Goal: Information Seeking & Learning: Learn about a topic

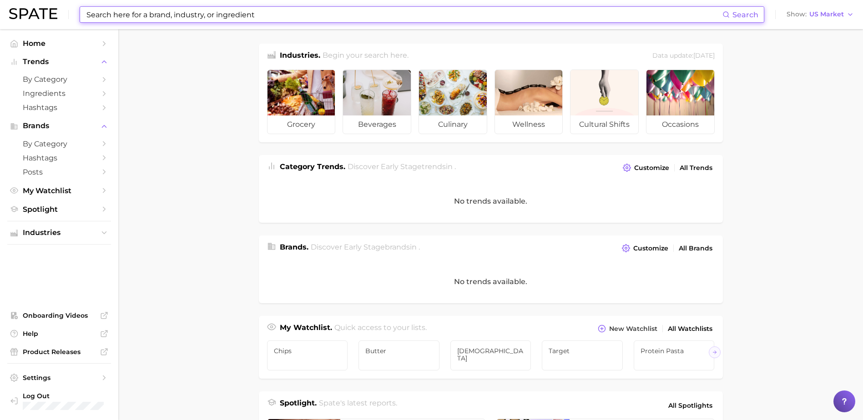
click at [135, 16] on input at bounding box center [404, 14] width 637 height 15
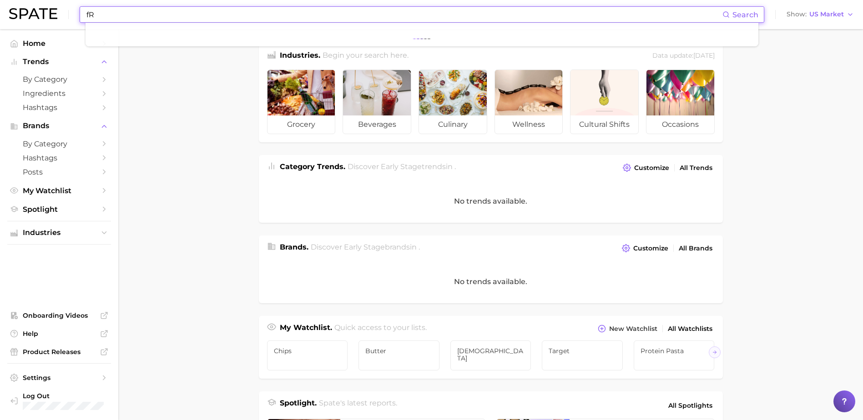
type input "f"
drag, startPoint x: 155, startPoint y: 16, endPoint x: 75, endPoint y: 15, distance: 79.6
click at [77, 15] on div "Frozen Snacking Search No results for " Frozen Snacking " Suggest Show US Market" at bounding box center [431, 14] width 845 height 29
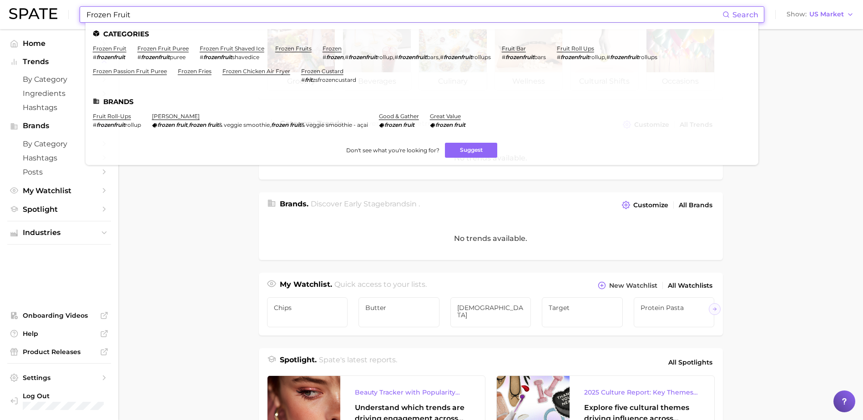
scroll to position [45, 0]
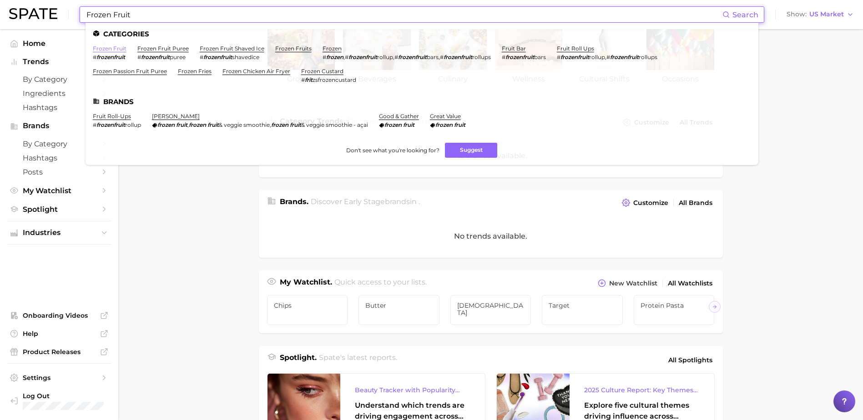
type input "Frozen Fruit"
click at [114, 49] on link "frozen fruit" at bounding box center [110, 48] width 34 height 7
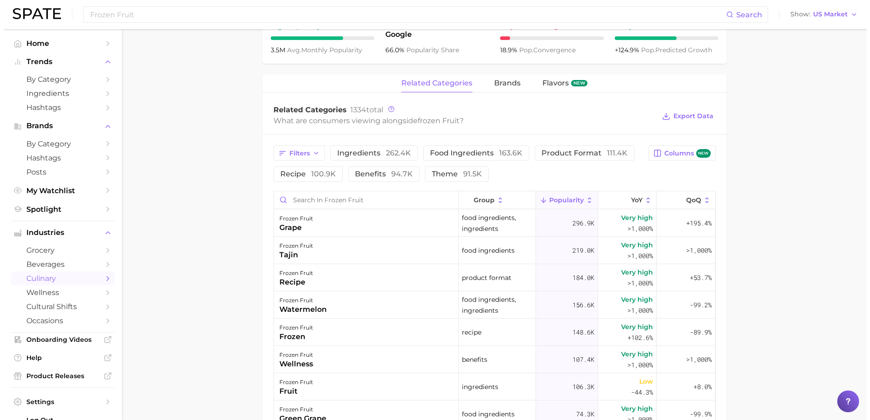
scroll to position [409, 0]
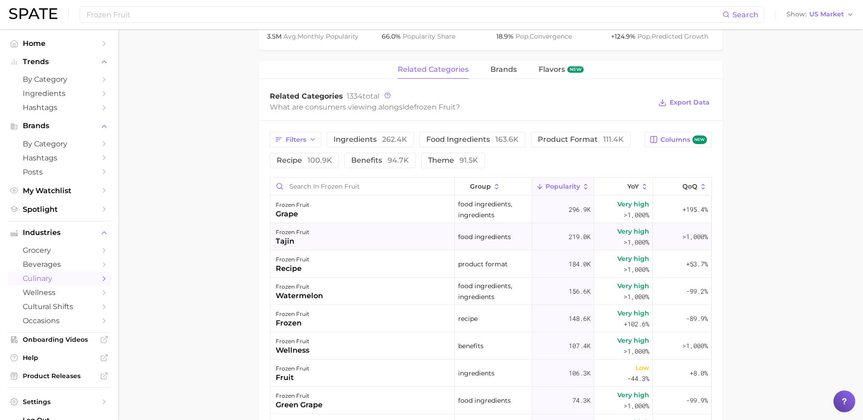
click at [289, 237] on div "tajin" at bounding box center [293, 241] width 34 height 11
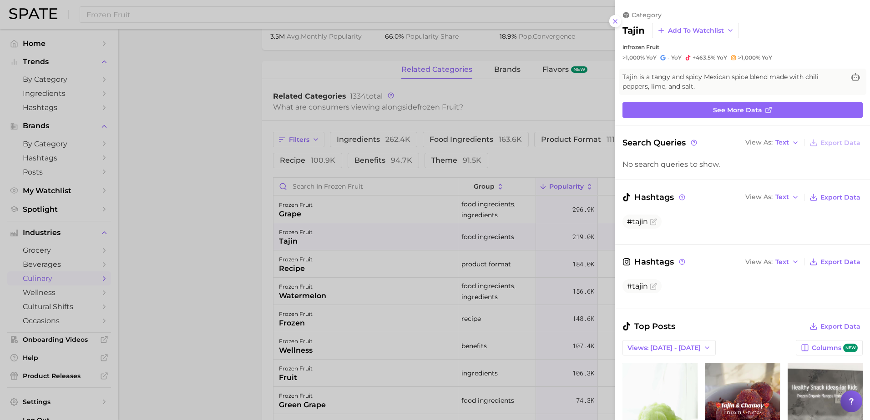
scroll to position [0, 0]
click at [678, 111] on link "See more data" at bounding box center [742, 109] width 240 height 15
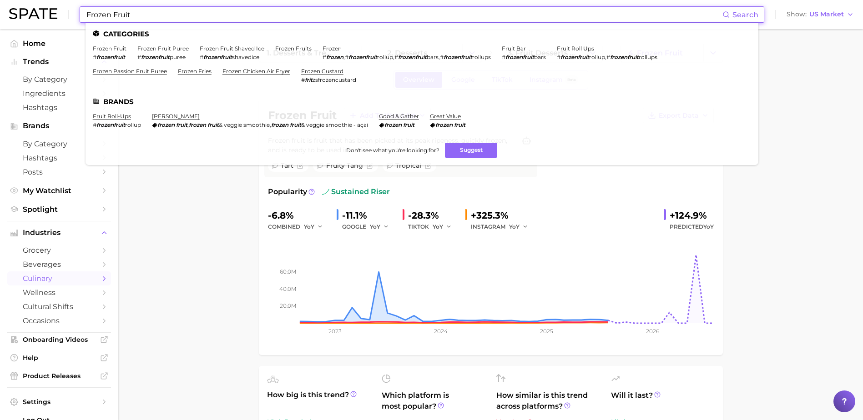
drag, startPoint x: 136, startPoint y: 15, endPoint x: 69, endPoint y: 17, distance: 66.4
click at [69, 17] on div "Frozen Fruit Search Categories frozen fruit # frozenfruit frozen fruit puree # …" at bounding box center [431, 14] width 845 height 29
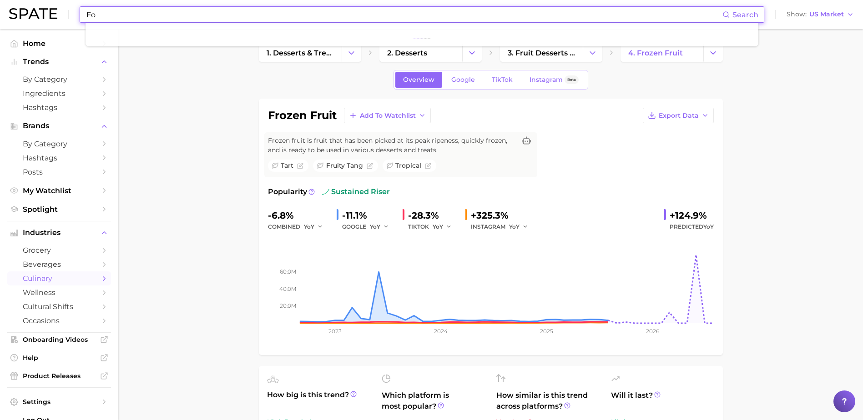
type input "F"
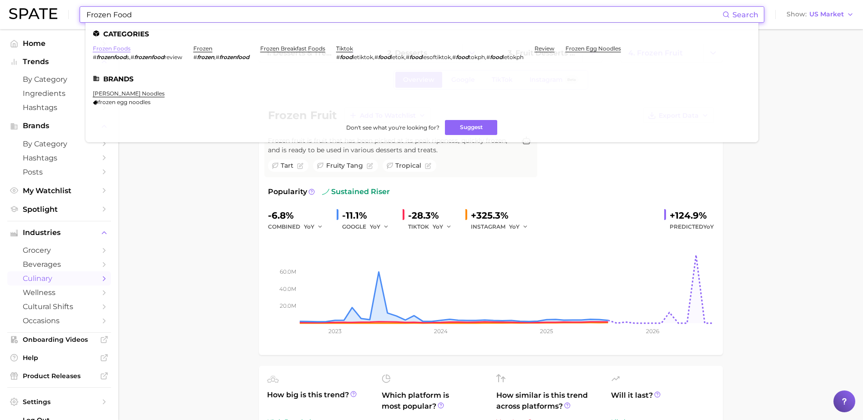
type input "Frozen Food"
click at [114, 47] on link "frozen foods" at bounding box center [112, 48] width 38 height 7
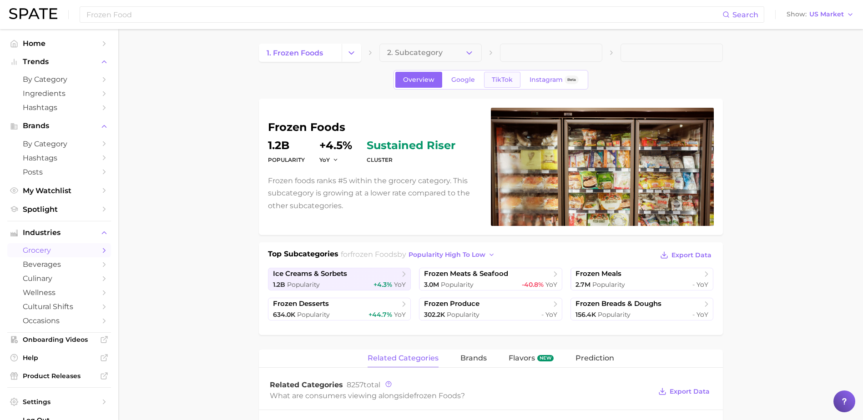
click at [498, 82] on span "TikTok" at bounding box center [502, 80] width 21 height 8
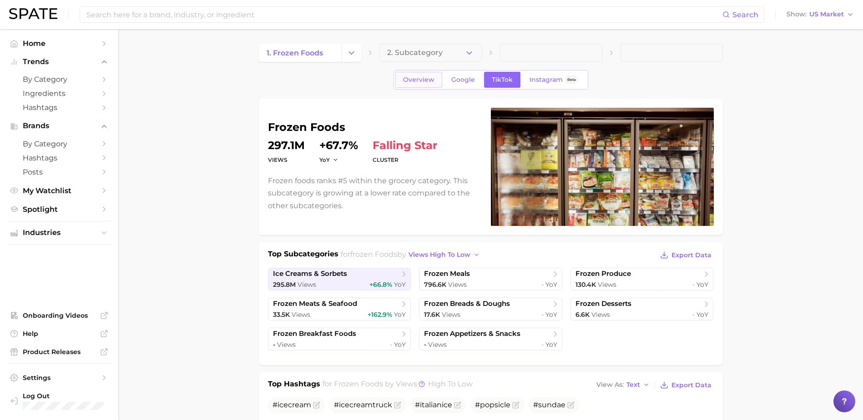
click at [406, 81] on span "Overview" at bounding box center [418, 80] width 31 height 8
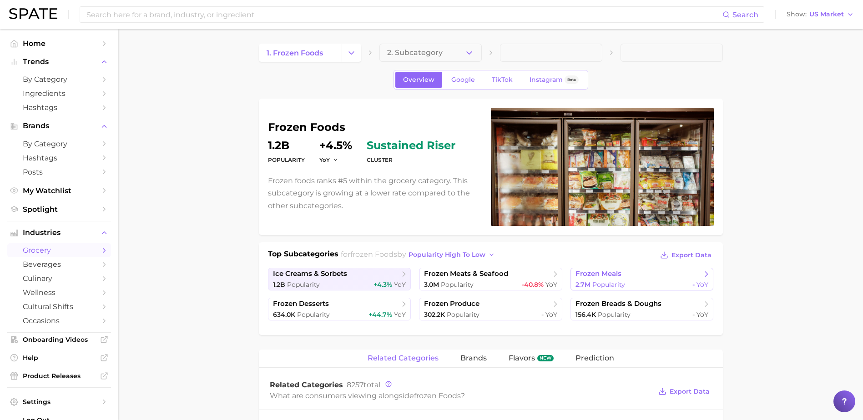
click at [628, 277] on span "frozen meals" at bounding box center [638, 274] width 126 height 9
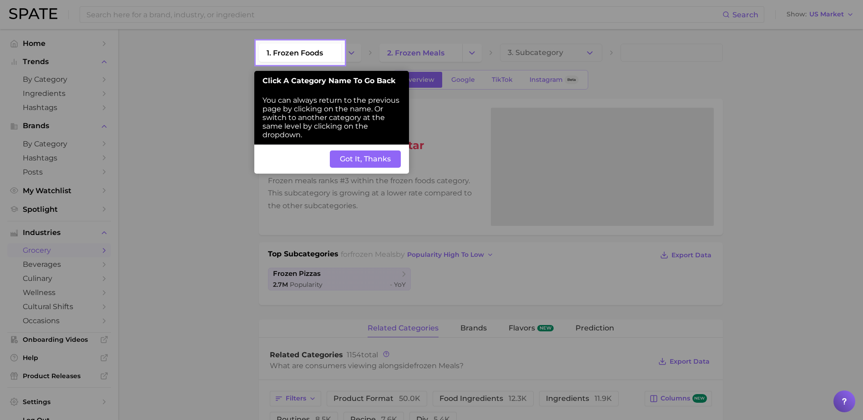
click at [370, 161] on button "Got It, Thanks" at bounding box center [365, 159] width 71 height 17
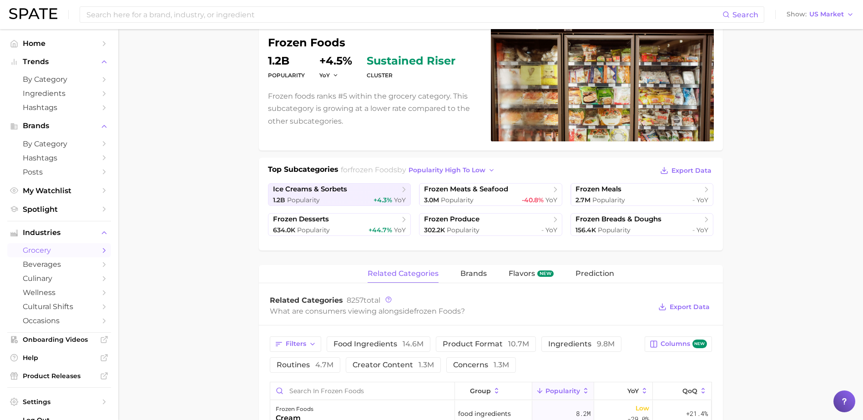
scroll to position [91, 0]
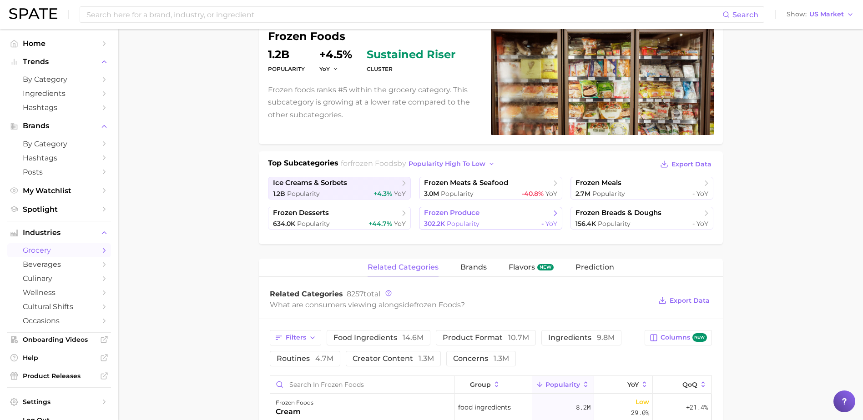
click at [487, 222] on div "302.2k Popularity - YoY" at bounding box center [490, 224] width 133 height 9
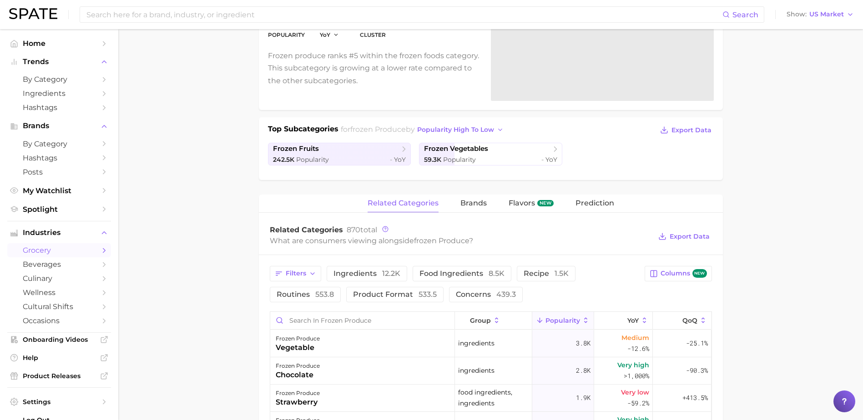
scroll to position [45, 0]
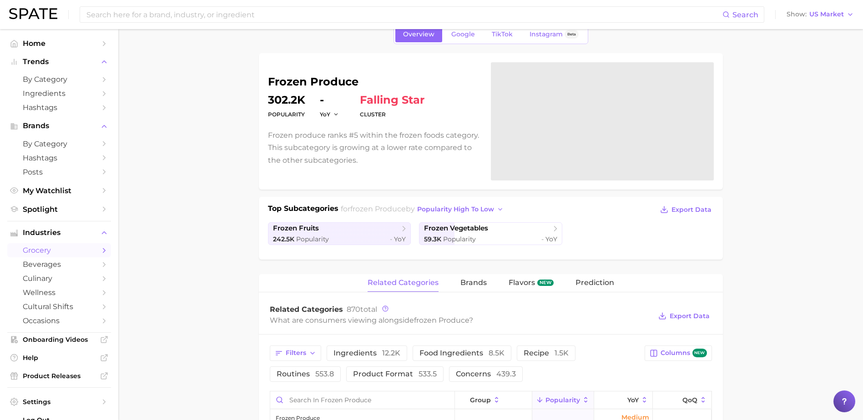
click at [212, 175] on main "1. frozen foods 2. frozen produce 3. Subcategory Overview Google TikTok Instagr…" at bounding box center [490, 426] width 745 height 884
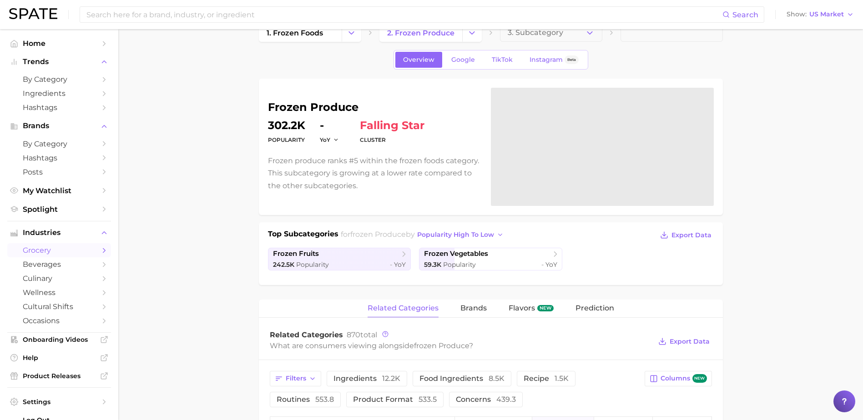
scroll to position [0, 0]
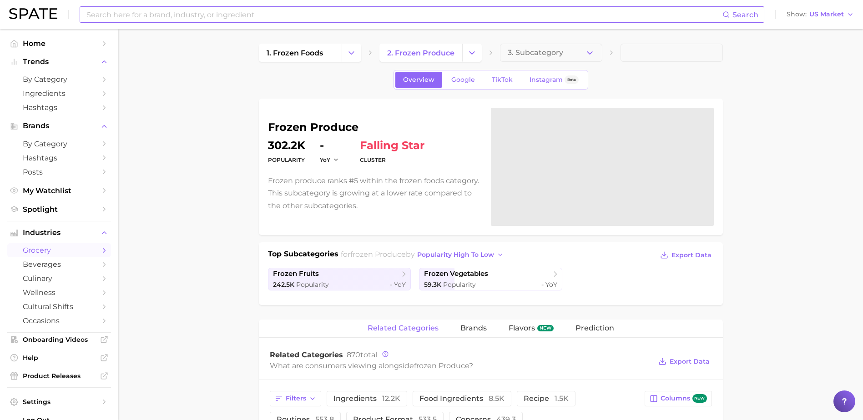
click at [146, 9] on input at bounding box center [404, 14] width 637 height 15
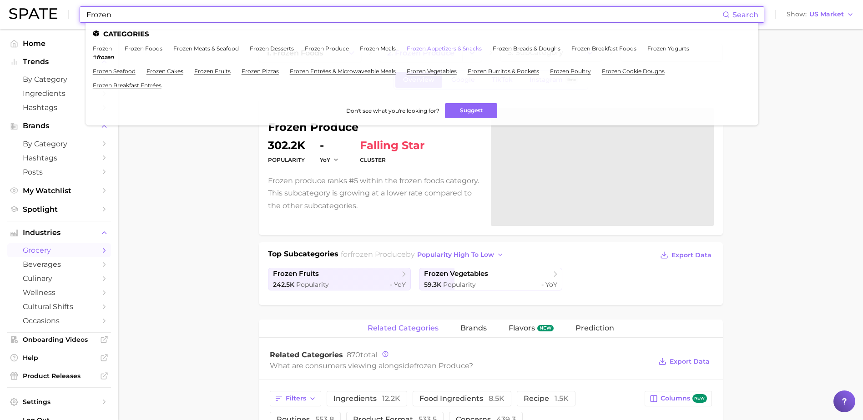
type input "Frozen"
click at [433, 46] on link "frozen appetizers & snacks" at bounding box center [444, 48] width 75 height 7
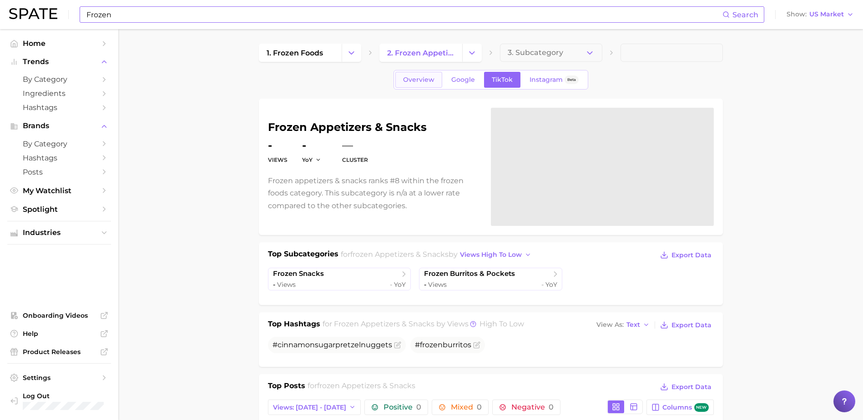
click at [417, 78] on span "Overview" at bounding box center [418, 80] width 31 height 8
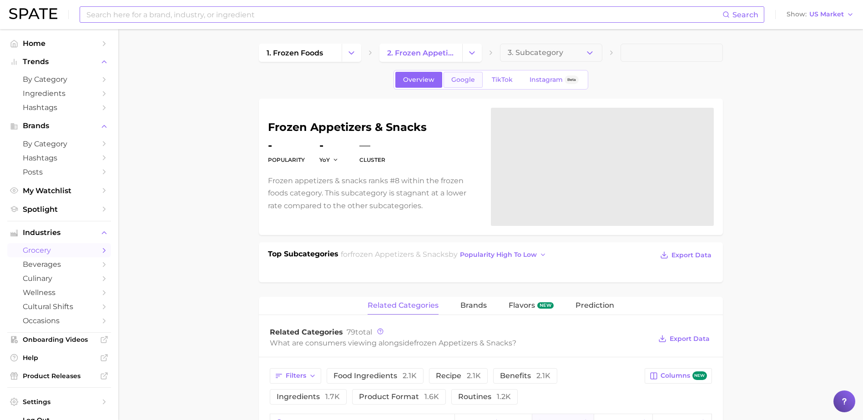
click at [449, 79] on link "Google" at bounding box center [463, 80] width 39 height 16
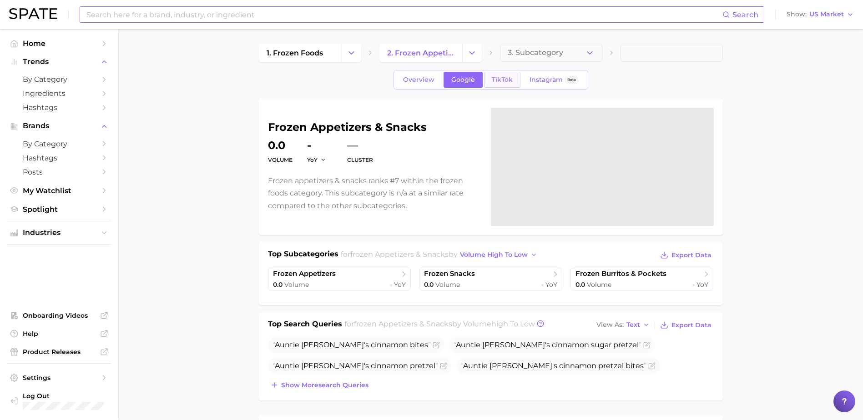
click at [499, 81] on span "TikTok" at bounding box center [502, 80] width 21 height 8
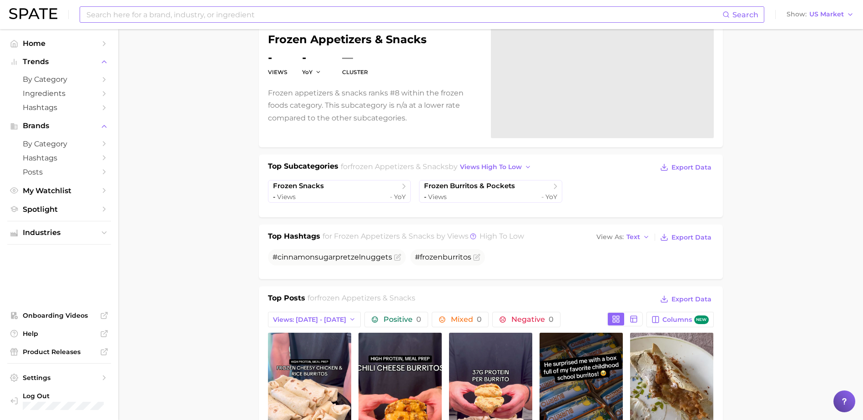
scroll to position [91, 0]
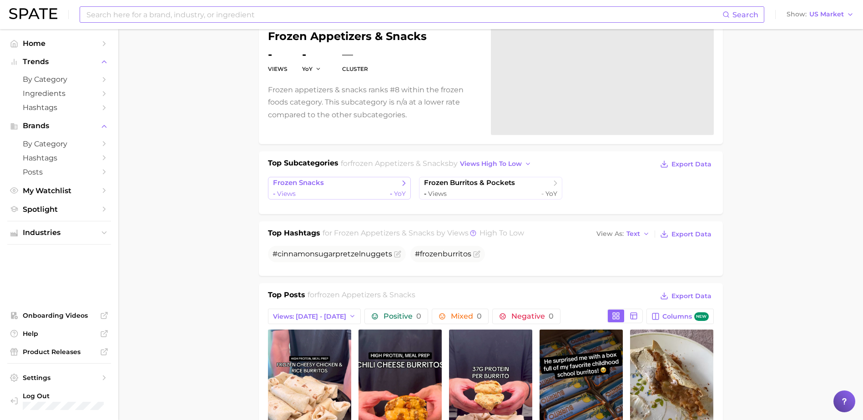
click at [354, 191] on div "- Views - YoY" at bounding box center [339, 194] width 133 height 9
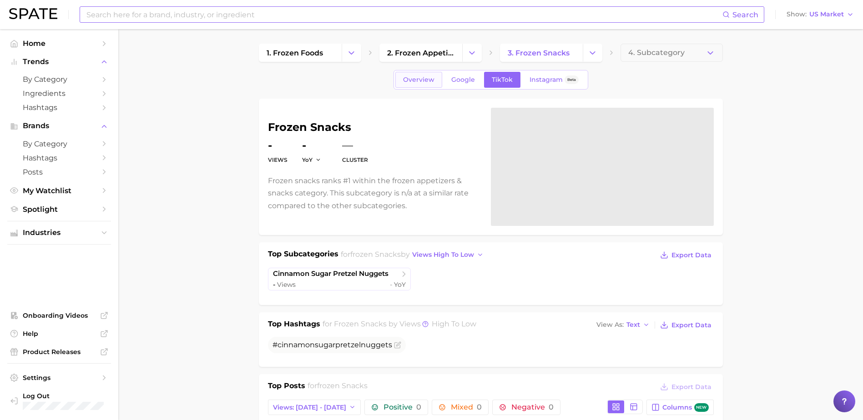
click at [428, 82] on span "Overview" at bounding box center [418, 80] width 31 height 8
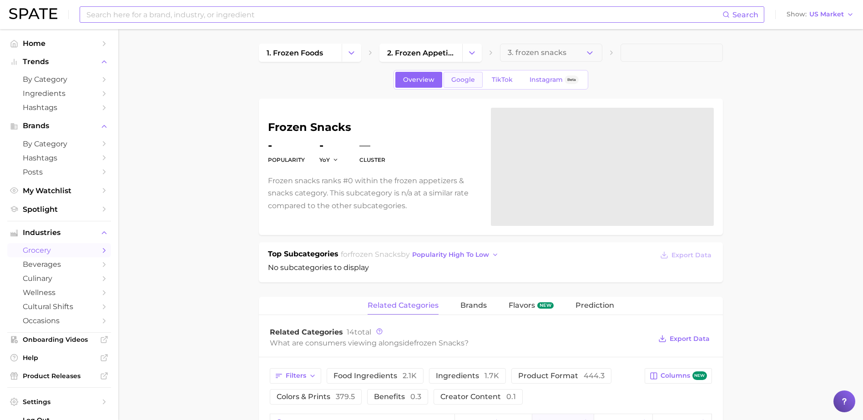
click at [462, 80] on span "Google" at bounding box center [463, 80] width 24 height 8
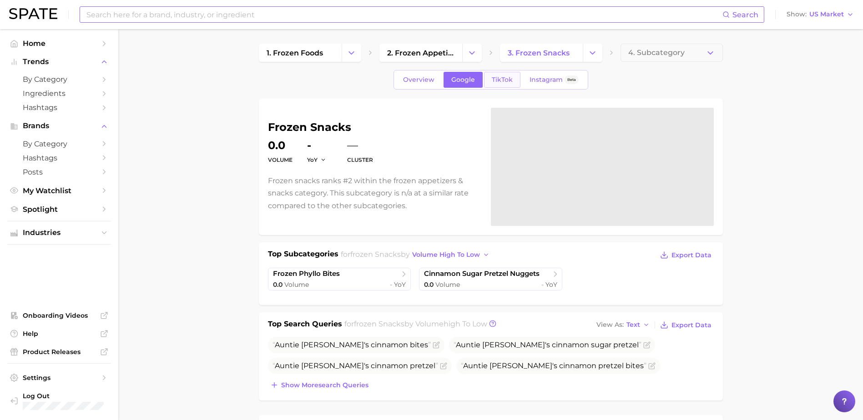
click at [502, 81] on span "TikTok" at bounding box center [502, 80] width 21 height 8
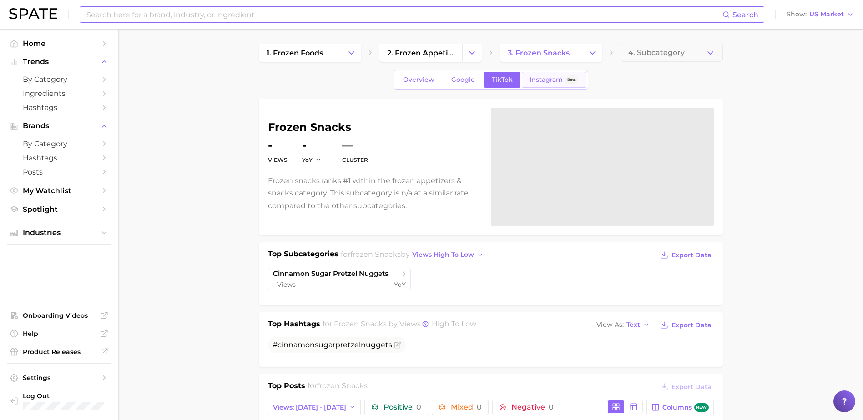
click at [547, 80] on span "Instagram" at bounding box center [546, 80] width 33 height 8
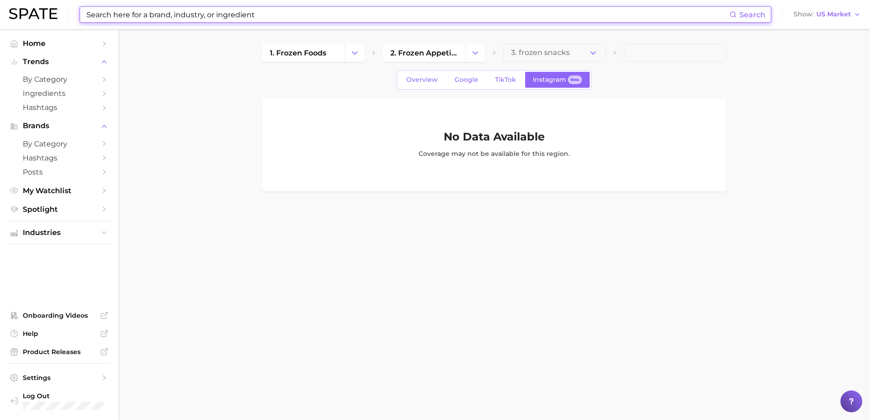
click at [253, 14] on input at bounding box center [408, 14] width 644 height 15
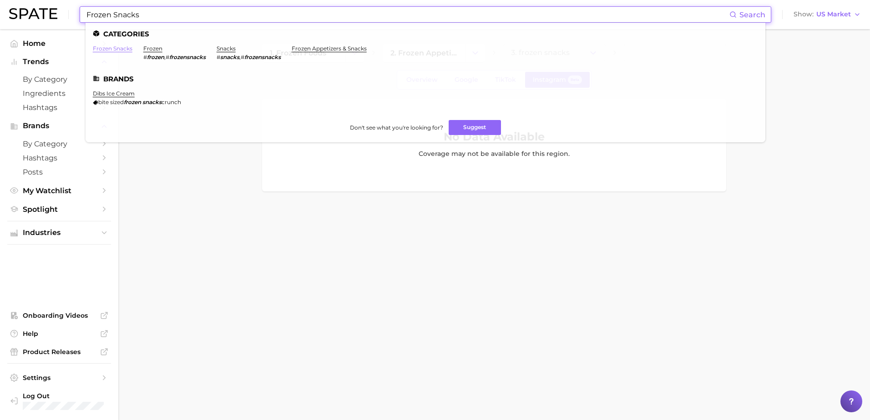
type input "Frozen Snacks"
click at [124, 48] on link "frozen snacks" at bounding box center [113, 48] width 40 height 7
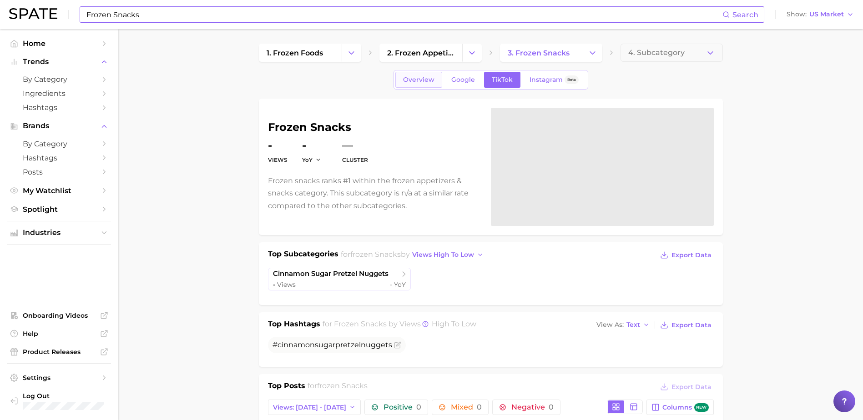
click at [420, 76] on span "Overview" at bounding box center [418, 80] width 31 height 8
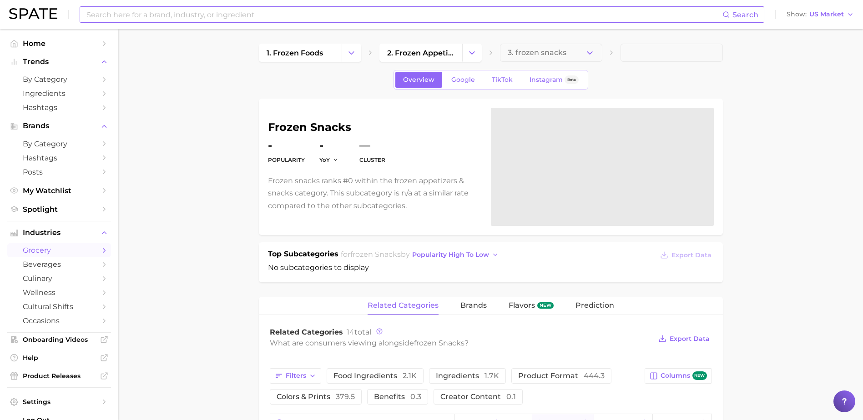
click at [242, 15] on input at bounding box center [404, 14] width 637 height 15
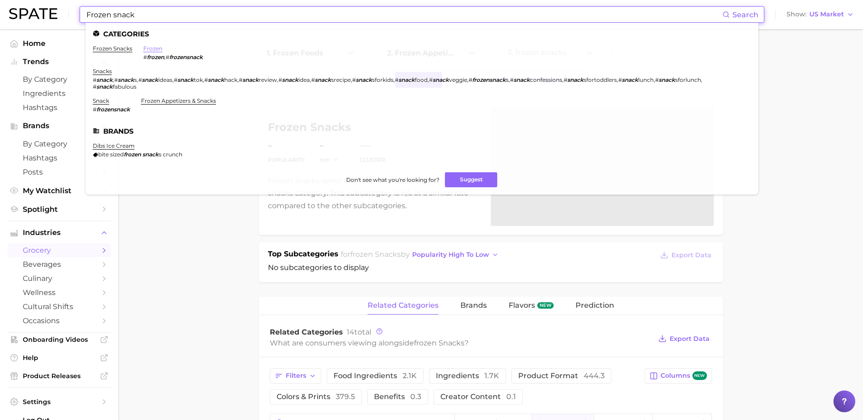
type input "Frozen snack"
click at [155, 48] on link "frozen" at bounding box center [152, 48] width 19 height 7
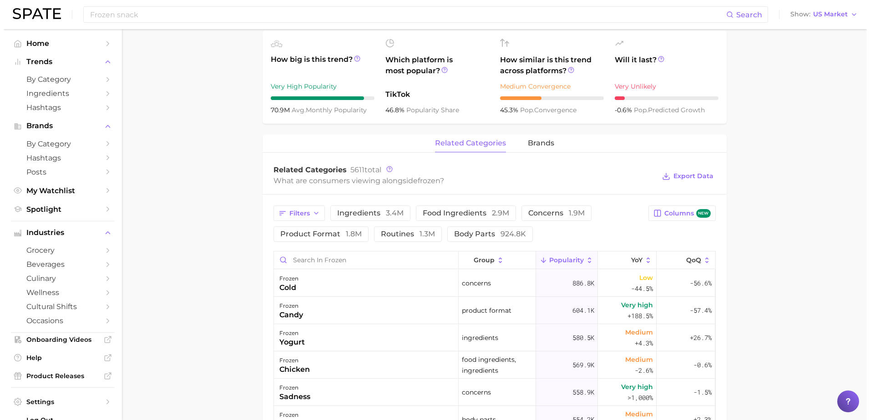
scroll to position [318, 0]
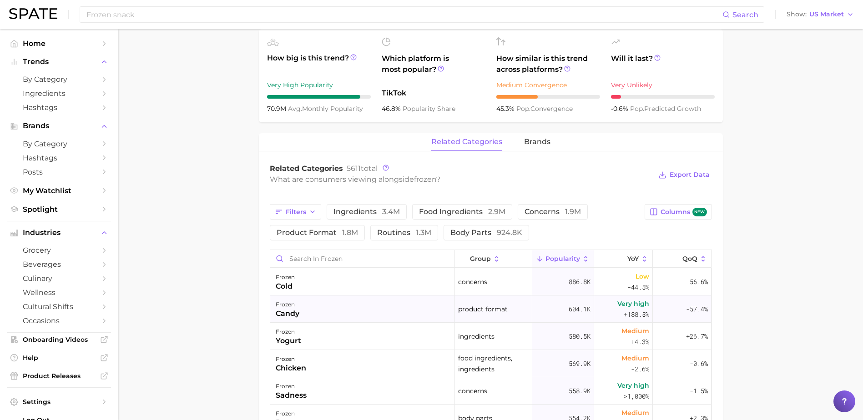
click at [328, 308] on div "frozen candy" at bounding box center [362, 309] width 185 height 27
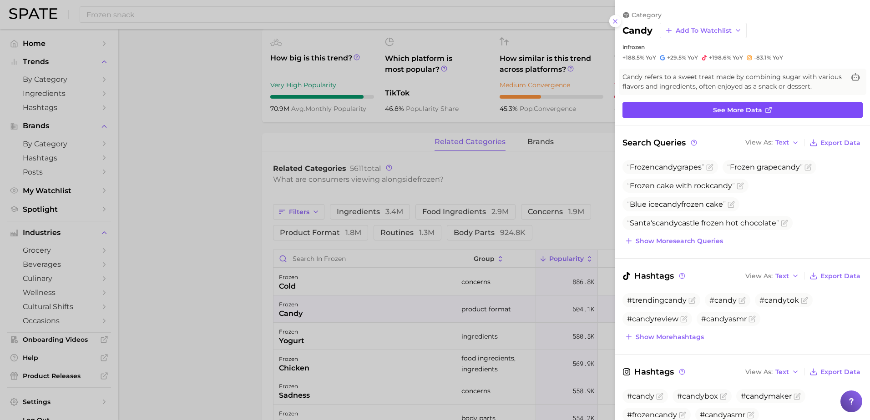
click at [681, 111] on link "See more data" at bounding box center [742, 109] width 240 height 15
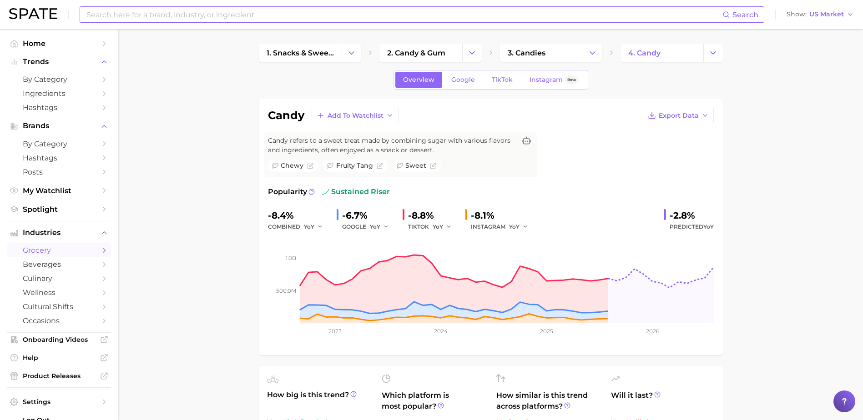
type input "Frozen snack"
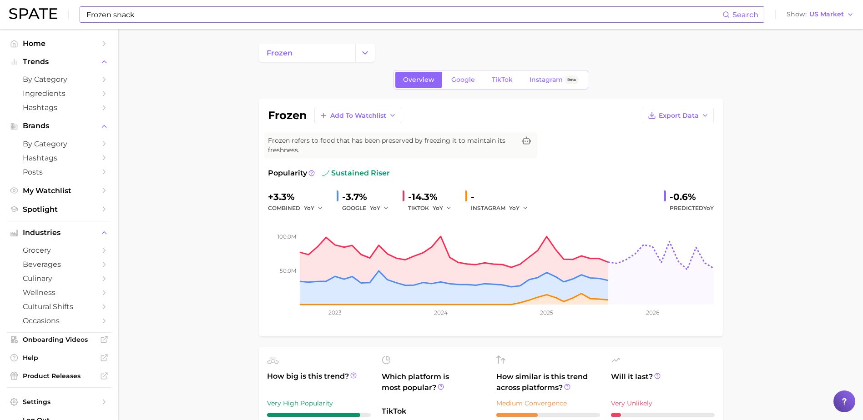
scroll to position [318, 0]
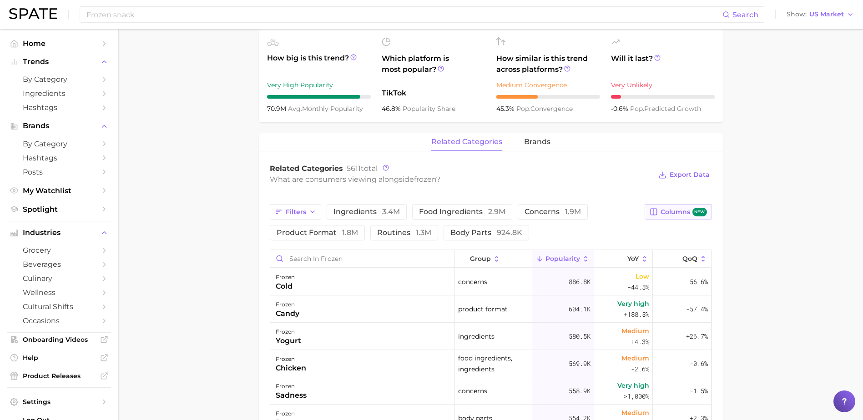
click at [688, 212] on span "Columns new" at bounding box center [684, 212] width 46 height 9
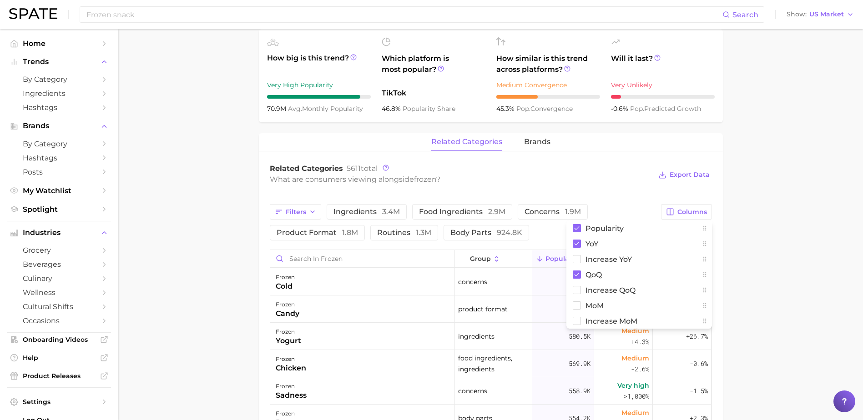
click at [818, 280] on main "frozen Overview Google TikTok Instagram Beta frozen Add to Watchlist Export Dat…" at bounding box center [490, 219] width 745 height 1016
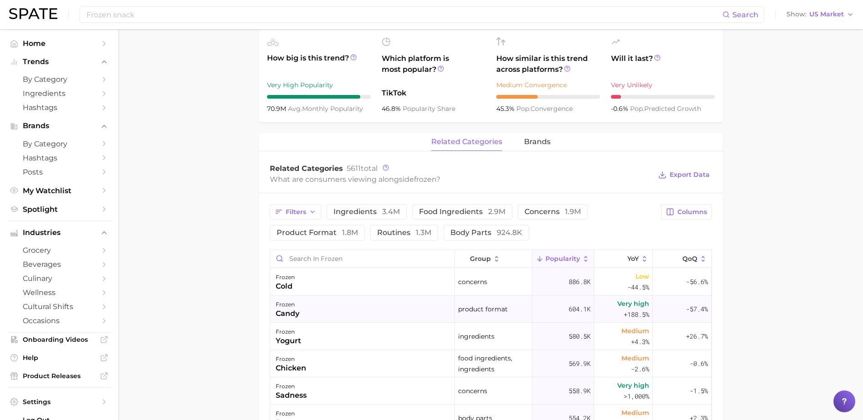
click at [570, 306] on span "604.1k" at bounding box center [580, 309] width 22 height 11
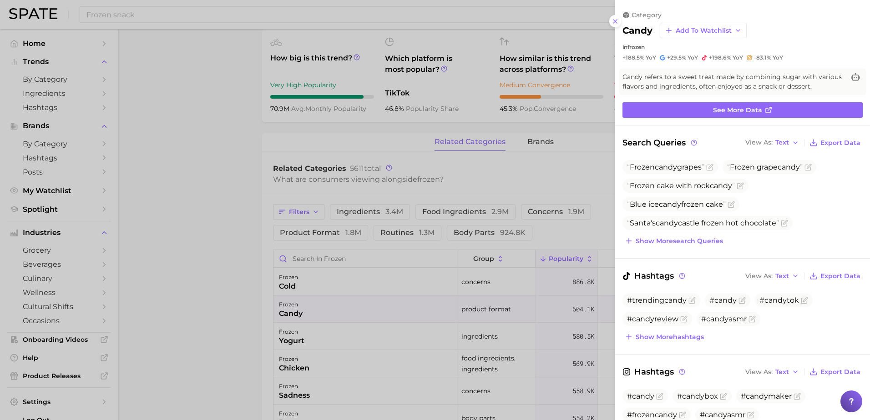
scroll to position [0, 0]
click at [655, 113] on link "See more data" at bounding box center [742, 109] width 240 height 15
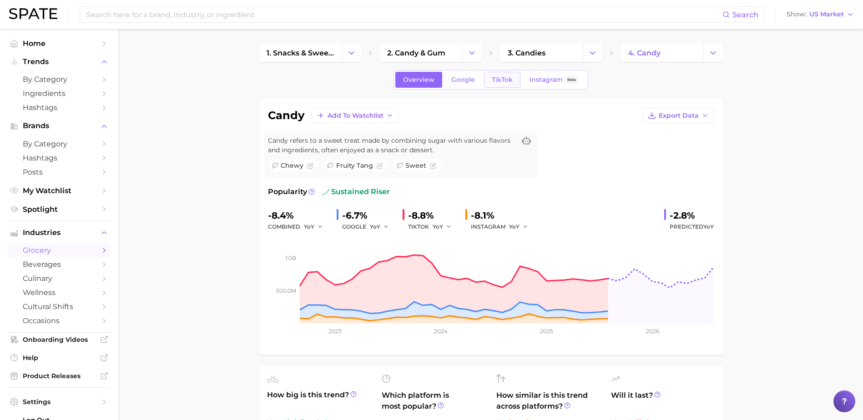
click at [499, 79] on span "TikTok" at bounding box center [502, 80] width 21 height 8
